Goal: Communication & Community: Share content

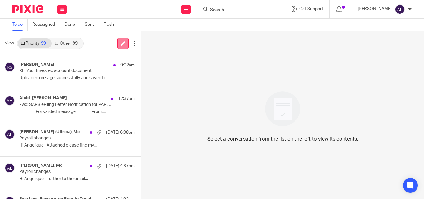
click at [123, 44] on icon at bounding box center [123, 43] width 5 height 5
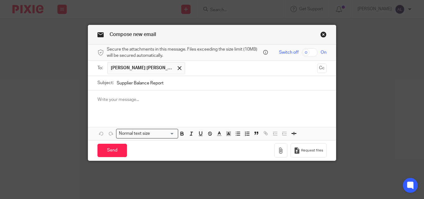
type input "Supplier Balance Report"
click at [139, 101] on p at bounding box center [212, 100] width 229 height 6
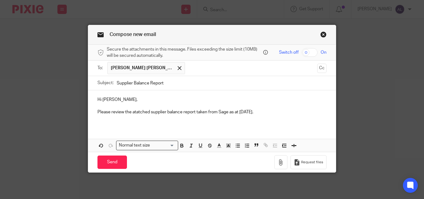
click at [135, 110] on p "Please review the atatched supplier balance report taken from Sage as at [DATE]." at bounding box center [212, 112] width 229 height 6
click at [254, 112] on p "Please review the attached supplier balance report taken from Sage as at [DATE]." at bounding box center [212, 112] width 229 height 6
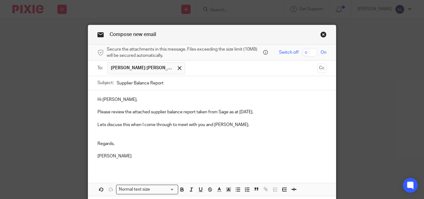
click at [101, 125] on p "Lets discuss this when I come through to meet with you and [PERSON_NAME]." at bounding box center [212, 125] width 229 height 6
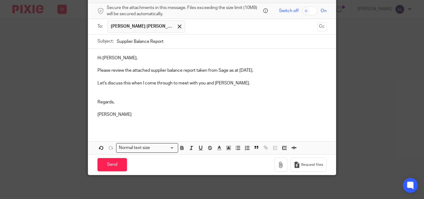
scroll to position [43, 0]
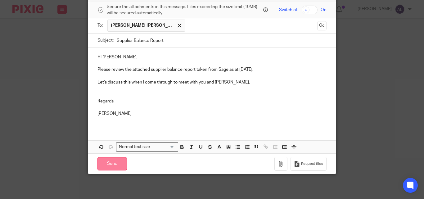
click at [116, 165] on input "Send" at bounding box center [113, 163] width 30 height 13
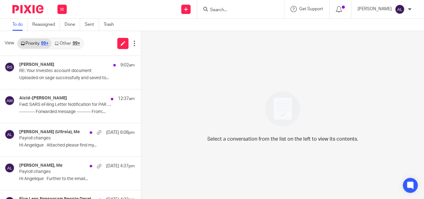
click at [229, 86] on div "Select a conversation from the list on the left to view its contents." at bounding box center [282, 115] width 283 height 168
